Goal: Transaction & Acquisition: Purchase product/service

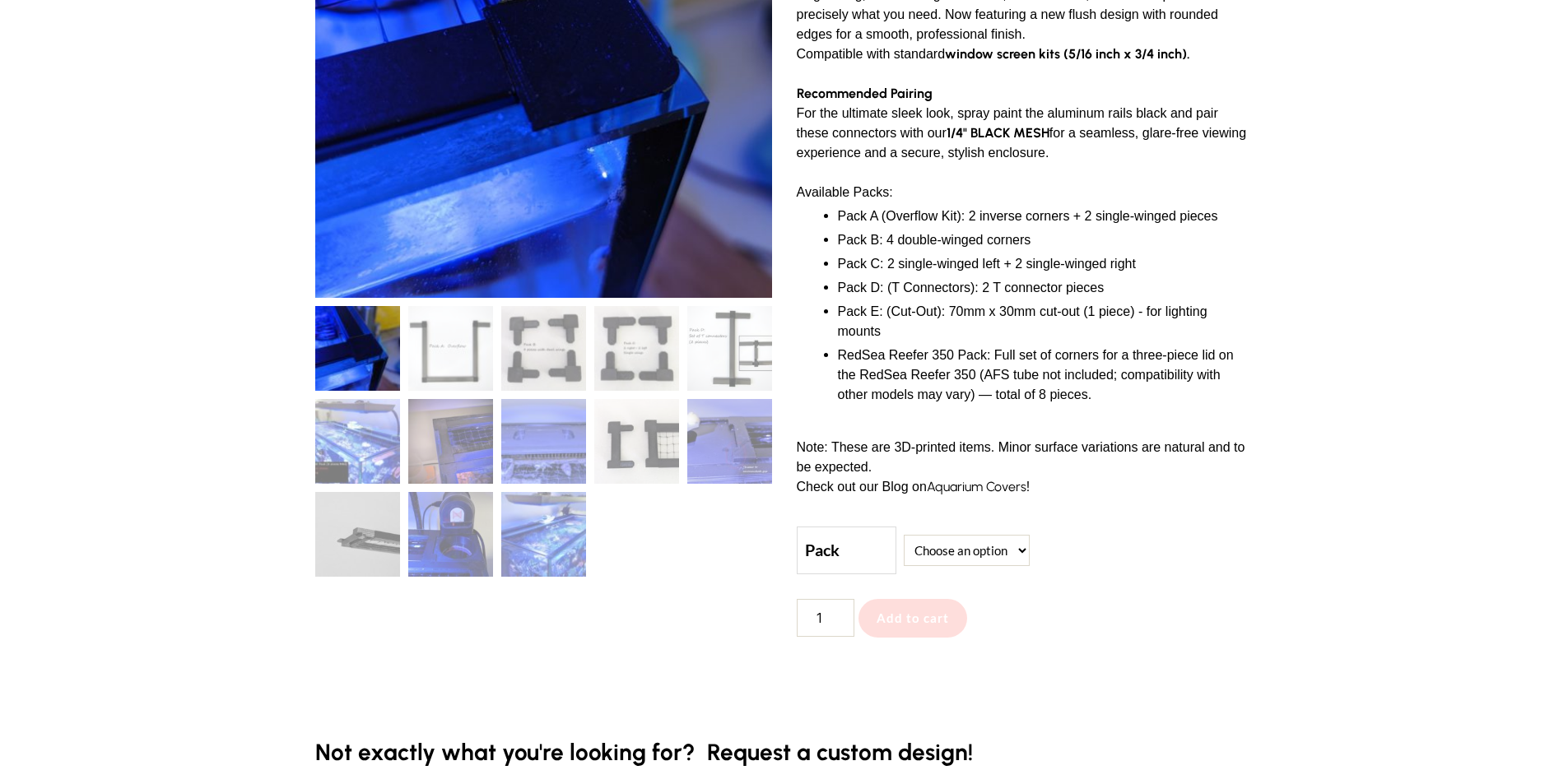
scroll to position [330, 0]
click at [875, 575] on form "Pack Choose an option A B C D RedSea 350 Pack Clear DIY Aquarium Top - Corners,…" at bounding box center [1026, 581] width 457 height 110
click at [883, 549] on label "Pack" at bounding box center [846, 550] width 83 height 31
click at [903, 549] on select "Choose an option A B C D RedSea 350 Pack" at bounding box center [966, 550] width 126 height 31
click at [952, 555] on select "Choose an option A B C D RedSea 350 Pack" at bounding box center [966, 550] width 126 height 31
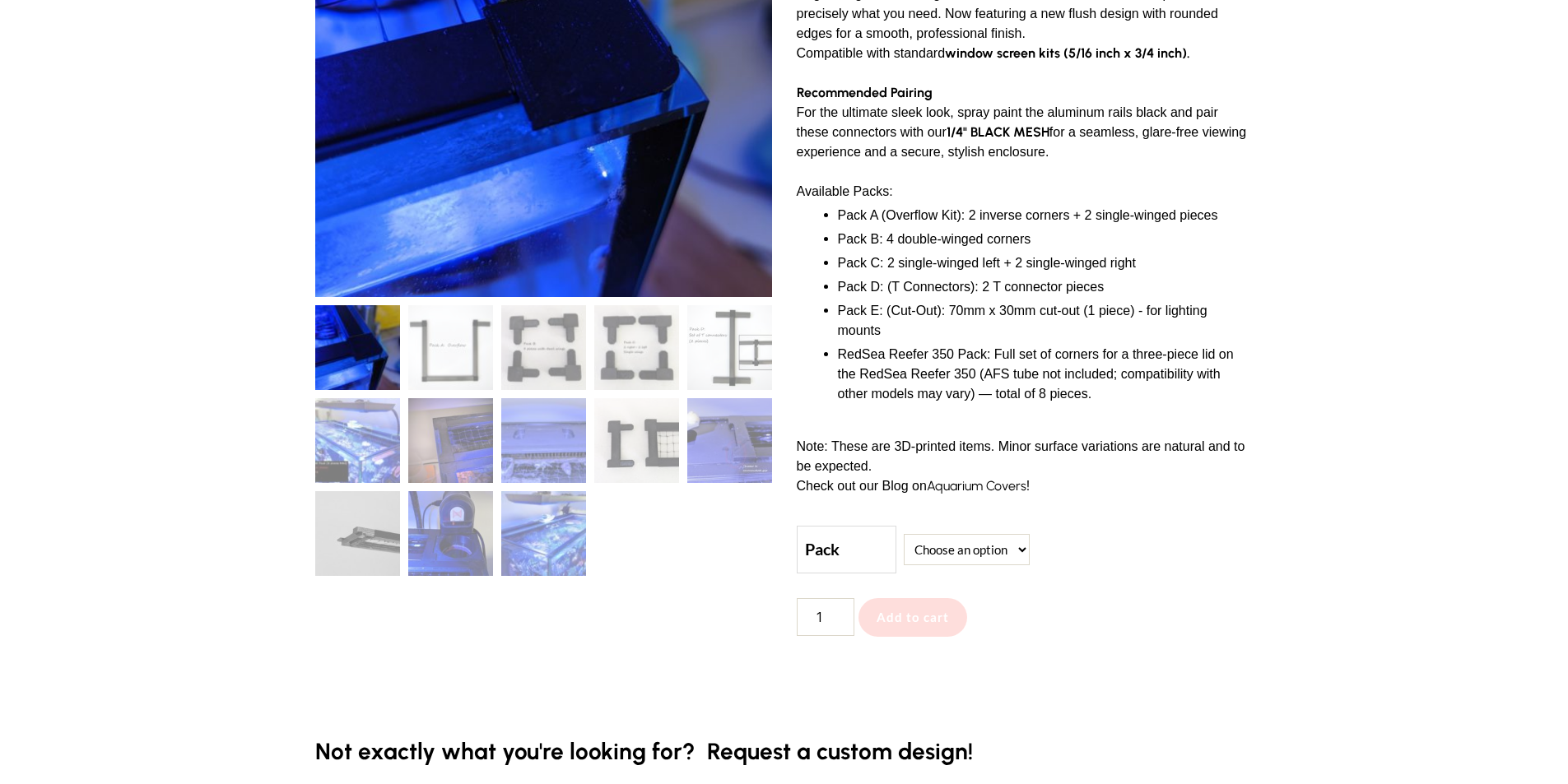
click at [916, 531] on td "Choose an option A B C D RedSea 350 Pack Clear" at bounding box center [1074, 550] width 358 height 47
click at [949, 552] on select "Choose an option A B C D RedSea 350 Pack" at bounding box center [966, 550] width 126 height 31
click at [903, 535] on select "Choose an option A B C D RedSea 350 Pack" at bounding box center [966, 550] width 126 height 31
select select "A"
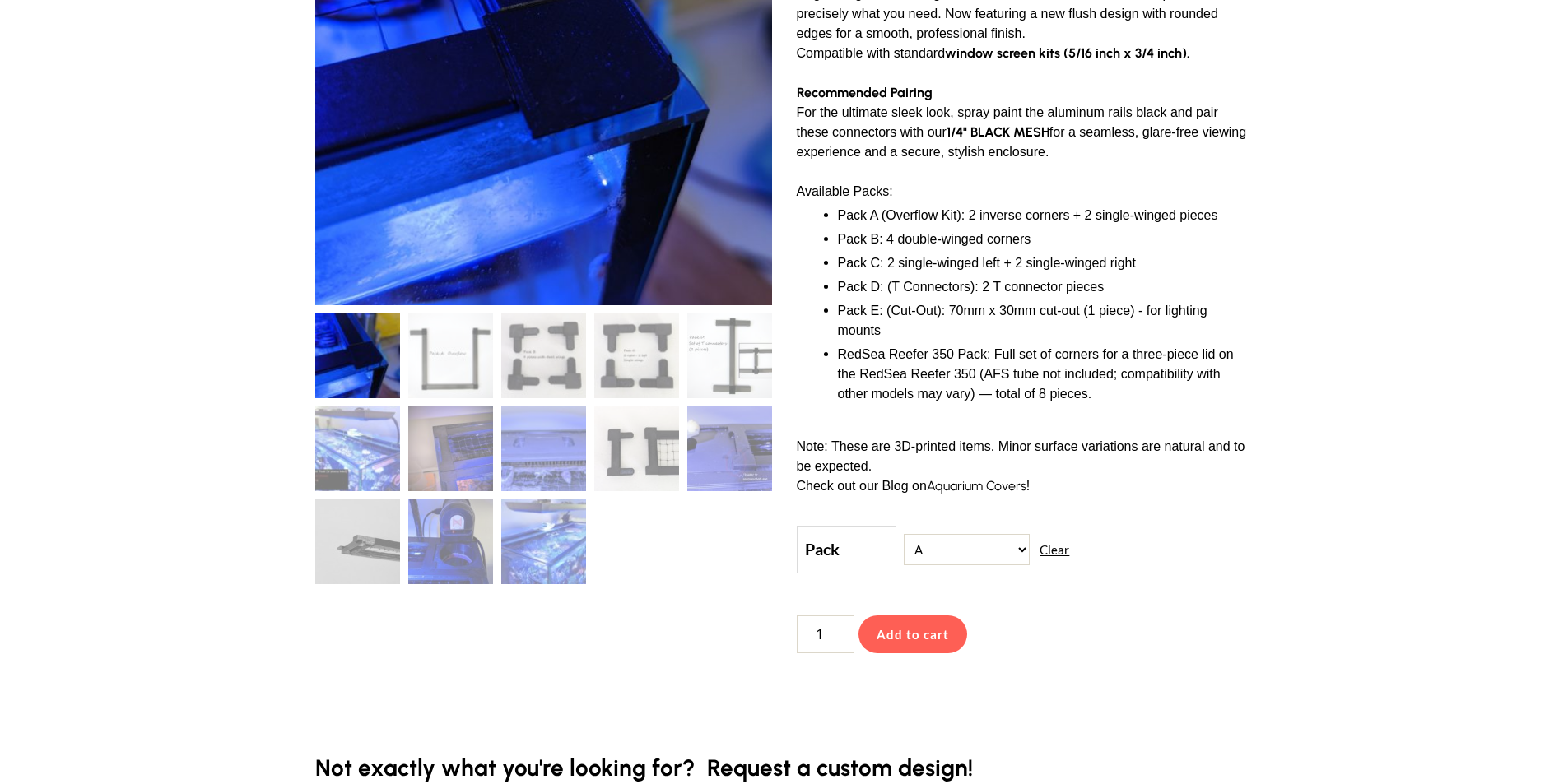
scroll to position [362, 0]
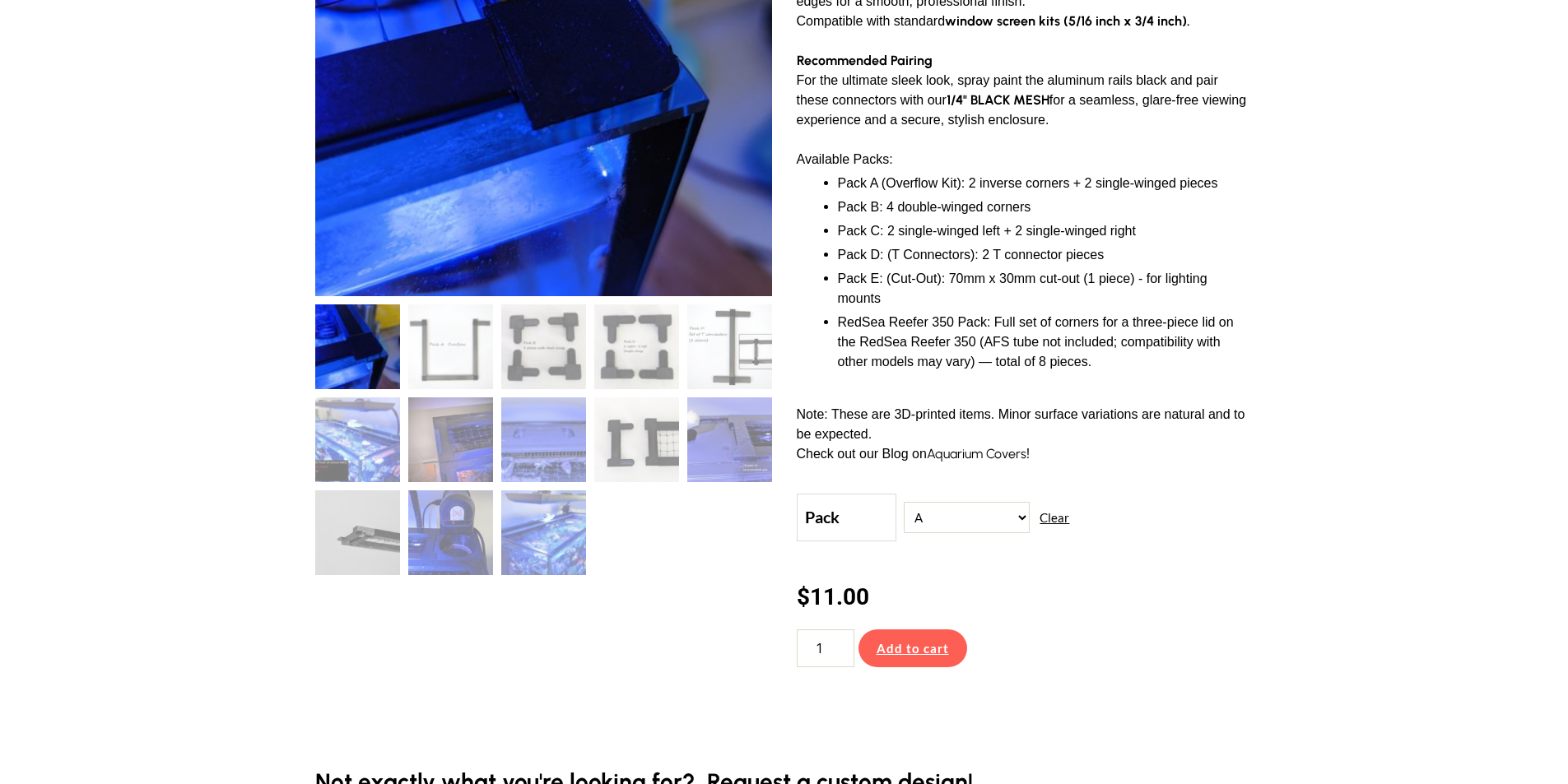
click at [932, 643] on button "Add to cart" at bounding box center [912, 649] width 109 height 38
click at [1000, 522] on select "Choose an option A B C D RedSea 350 Pack" at bounding box center [966, 518] width 126 height 31
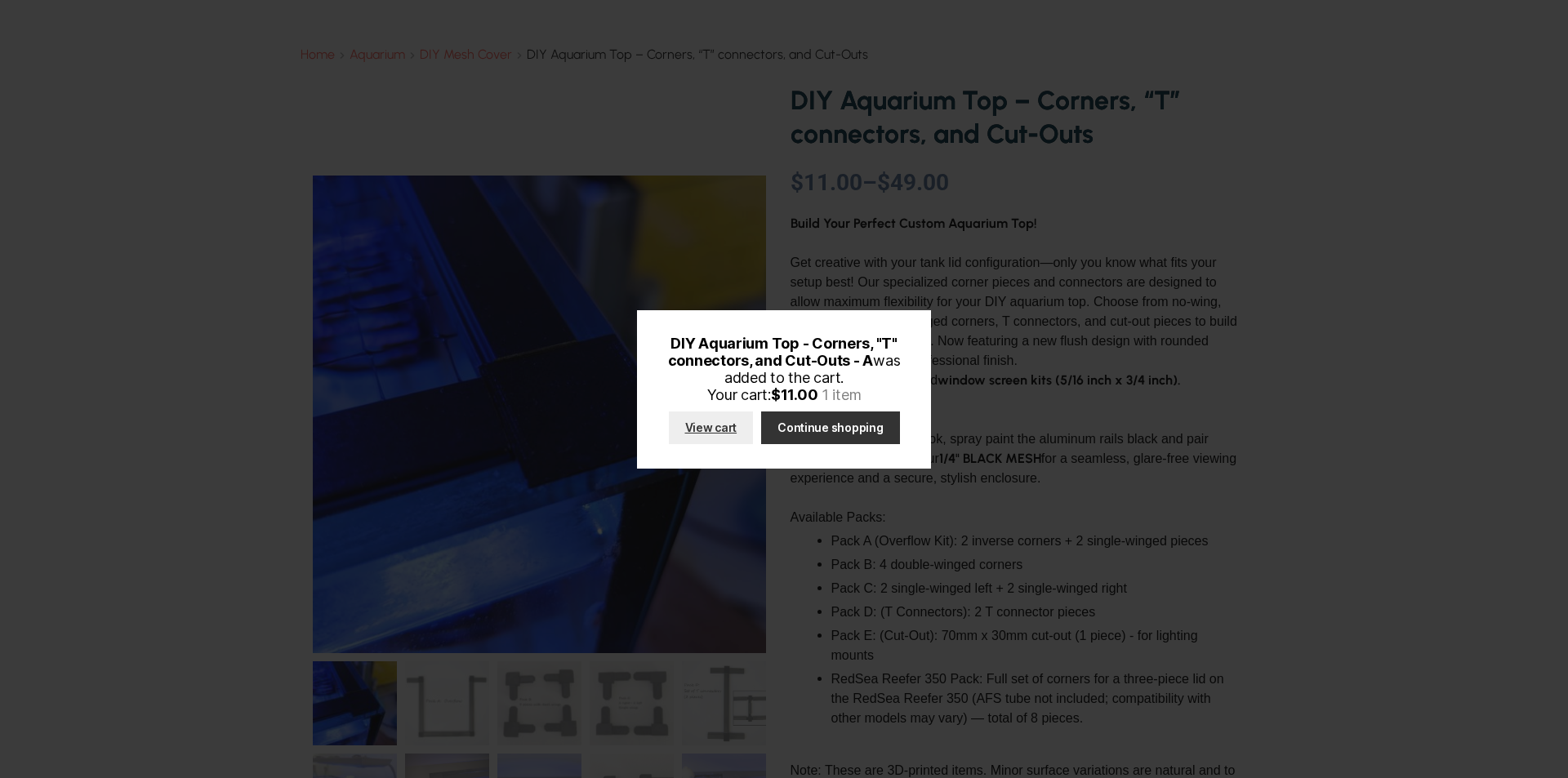
click at [862, 434] on link "Continue shopping" at bounding box center [831, 428] width 138 height 33
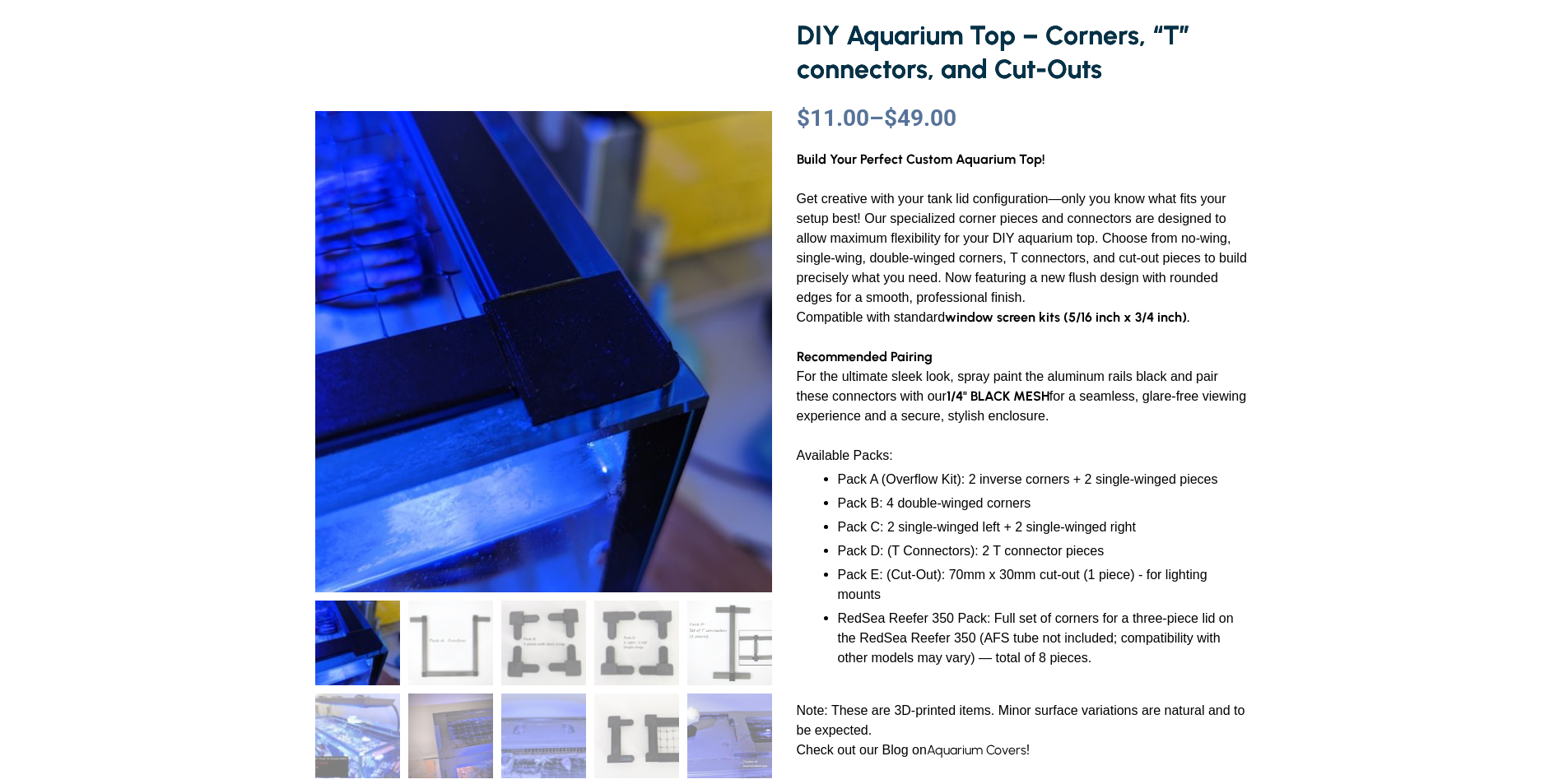
scroll to position [392, 0]
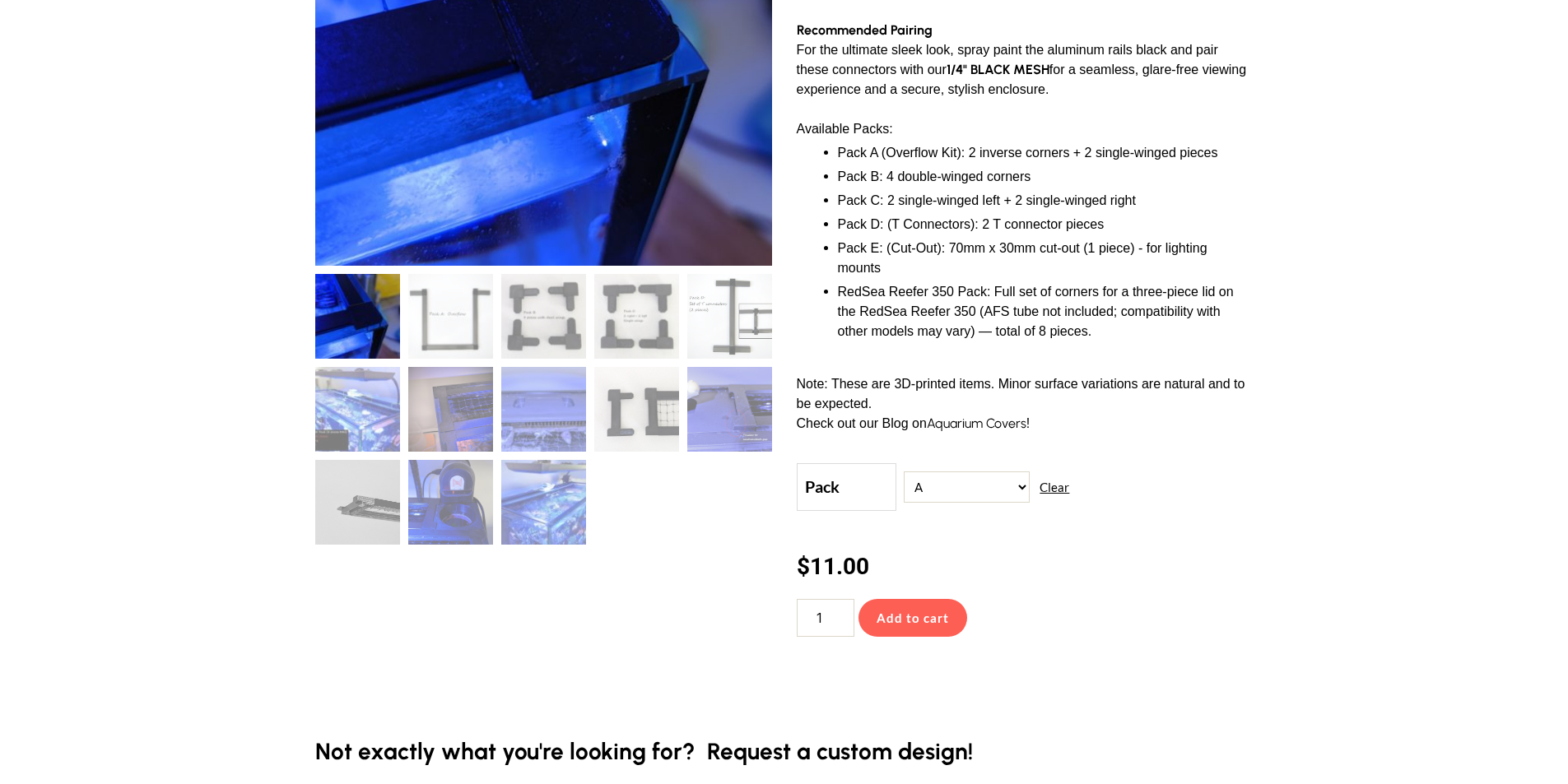
click at [966, 491] on select "Choose an option A B C D RedSea 350 Pack" at bounding box center [966, 487] width 126 height 31
click at [491, 339] on img at bounding box center [450, 316] width 85 height 85
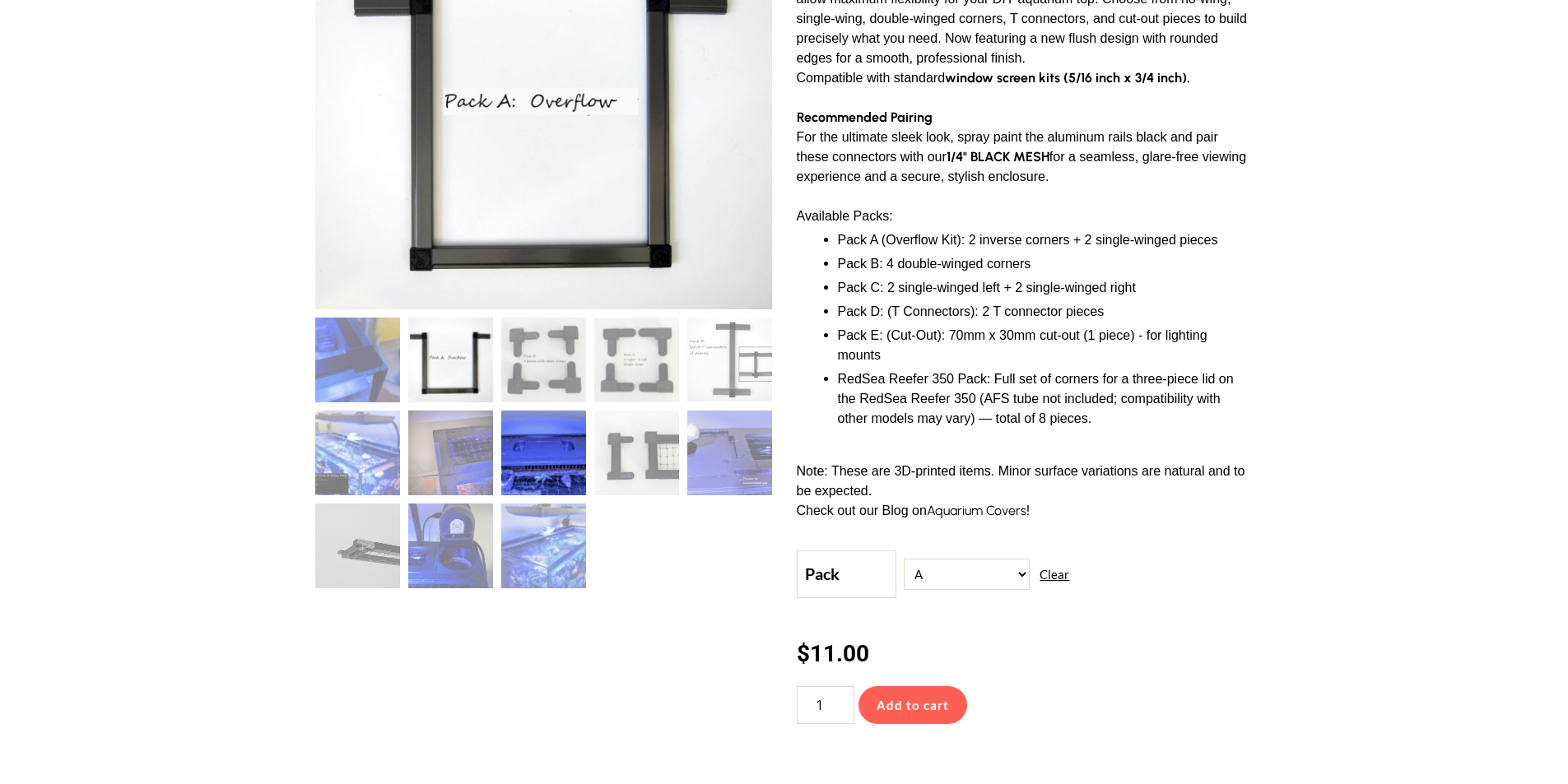
scroll to position [228, 0]
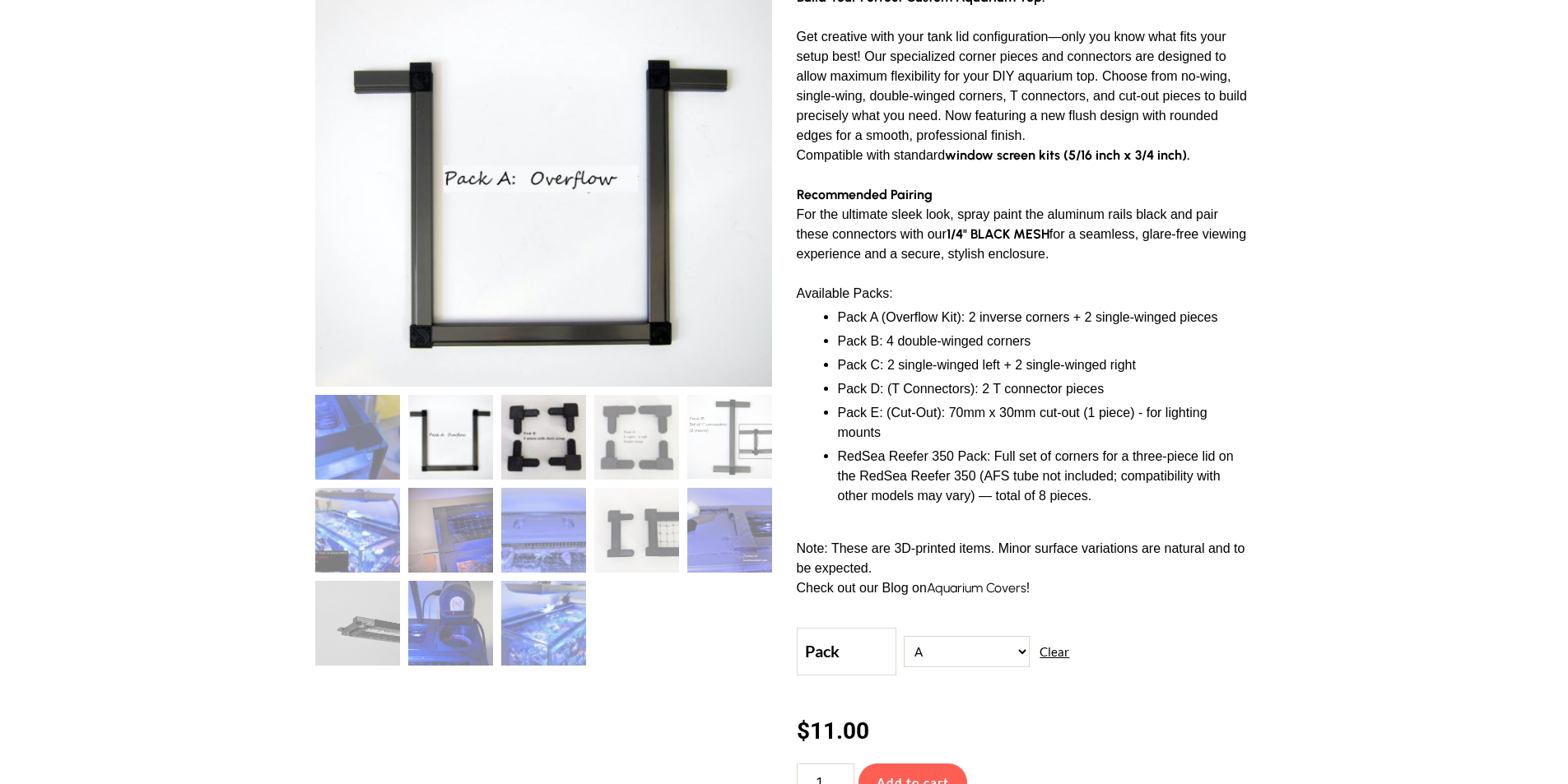
click at [540, 440] on img at bounding box center [543, 437] width 85 height 85
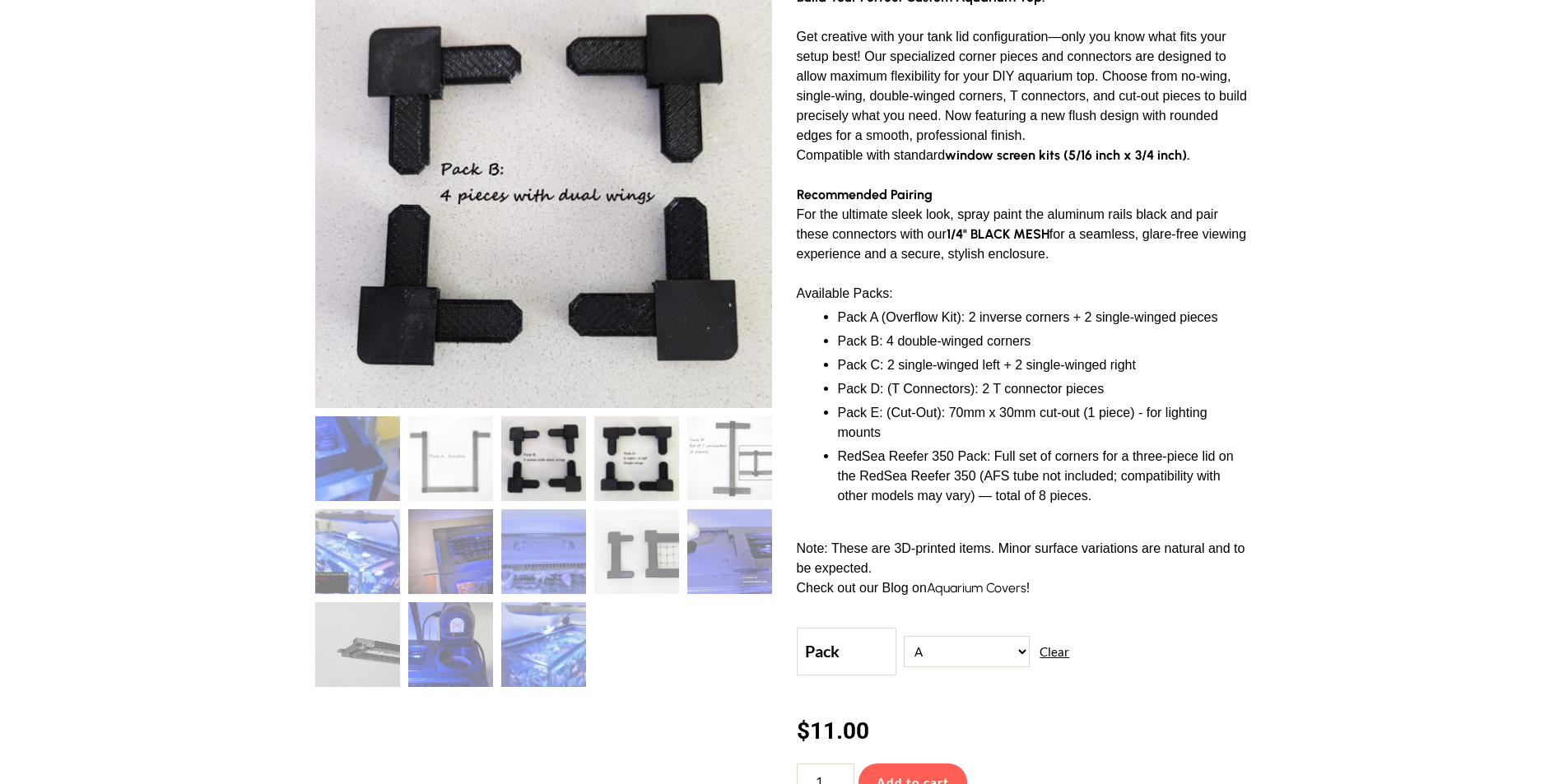
click at [613, 468] on img at bounding box center [636, 459] width 85 height 85
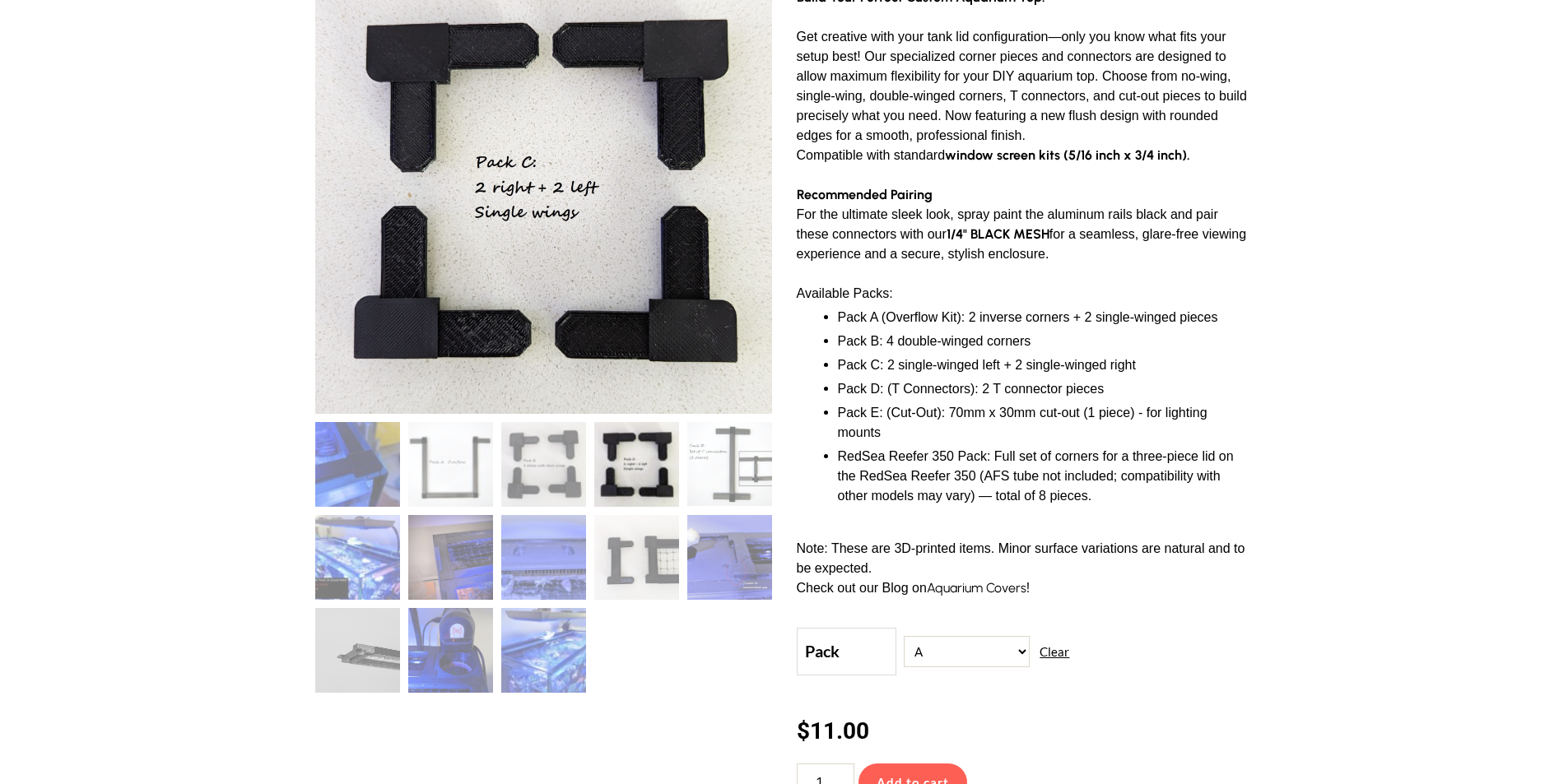
click at [680, 562] on ol at bounding box center [543, 562] width 457 height 279
click at [667, 562] on img at bounding box center [636, 557] width 85 height 85
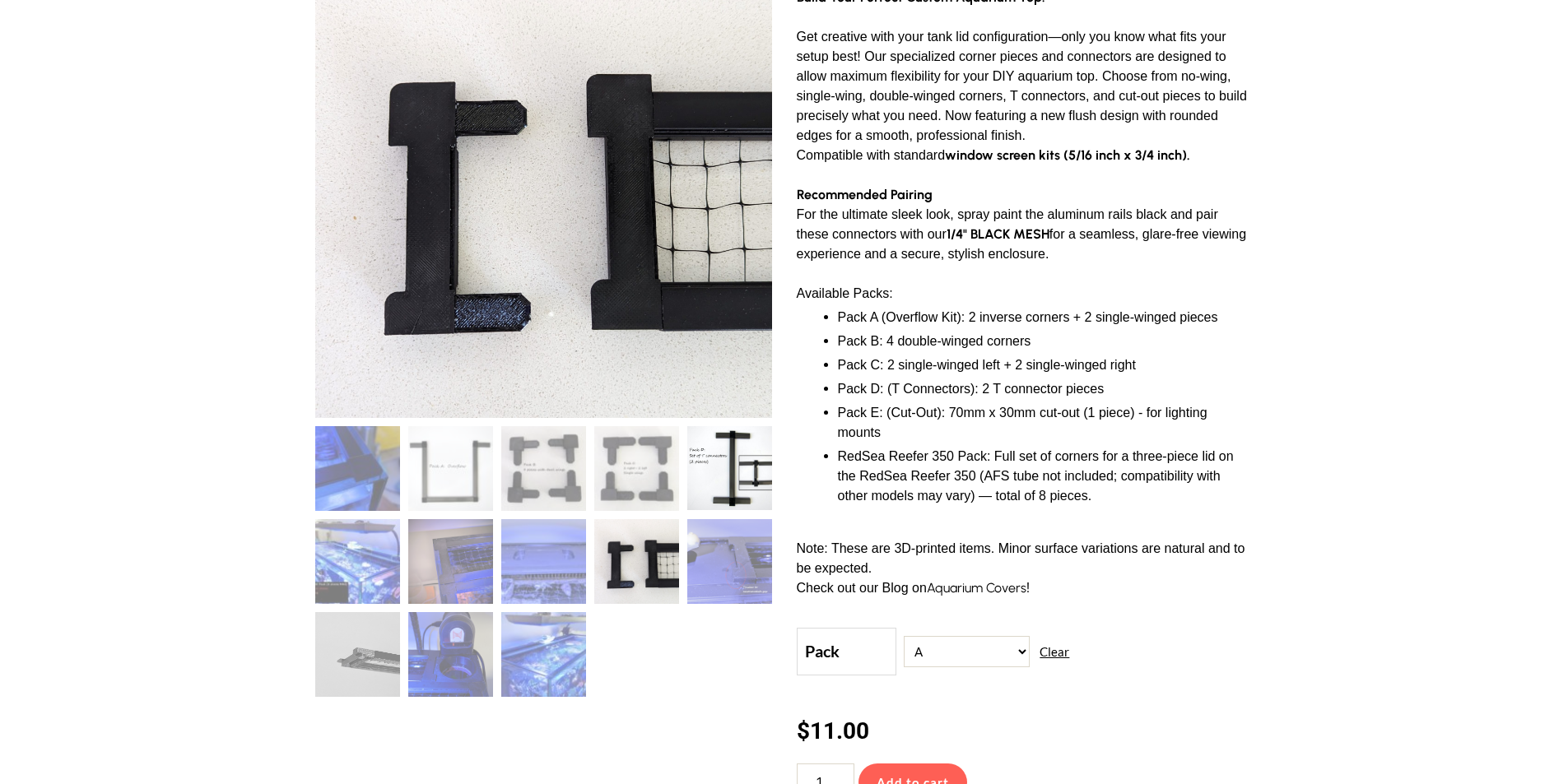
click at [726, 501] on img at bounding box center [729, 468] width 85 height 84
